Goal: Find specific page/section: Find specific page/section

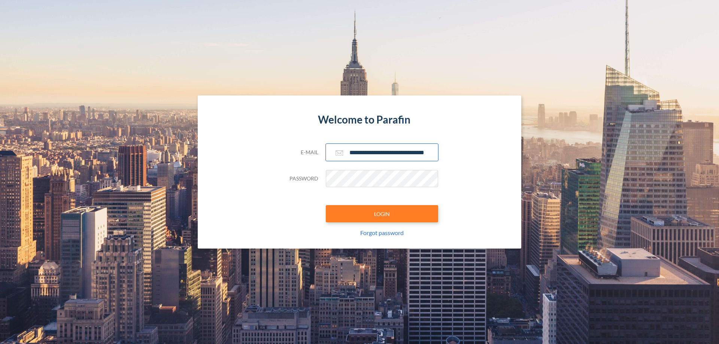
type input "**********"
click at [382, 214] on button "LOGIN" at bounding box center [382, 213] width 112 height 17
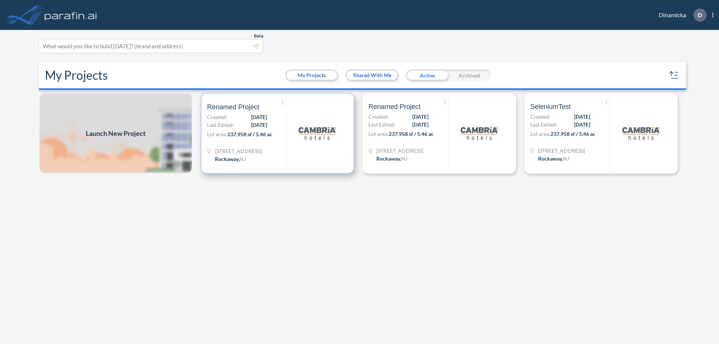
scroll to position [2, 0]
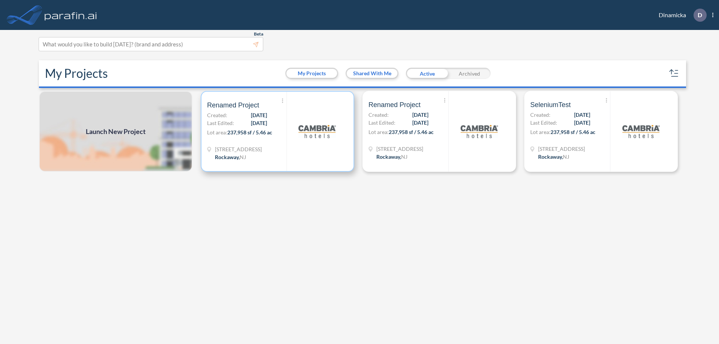
click at [278, 131] on p "Lot area: 237,958 sf / 5.46 ac" at bounding box center [246, 133] width 79 height 11
